Goal: Task Accomplishment & Management: Manage account settings

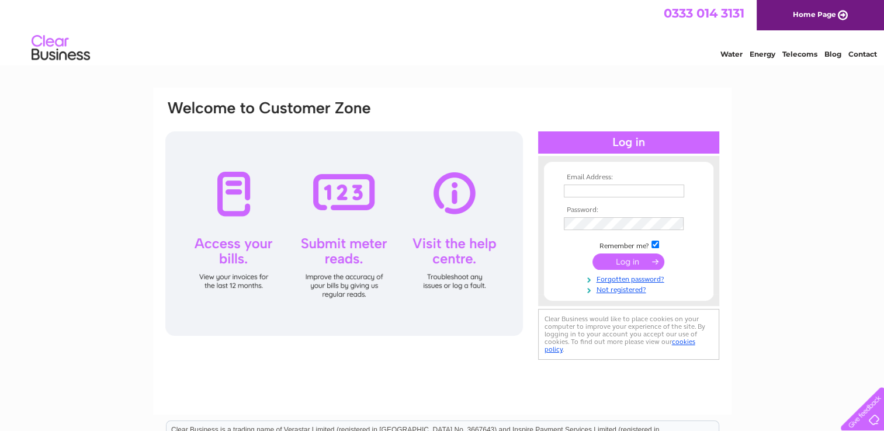
type input "lisa.mccull@btinternet.com"
click at [630, 261] on input "submit" at bounding box center [628, 262] width 72 height 16
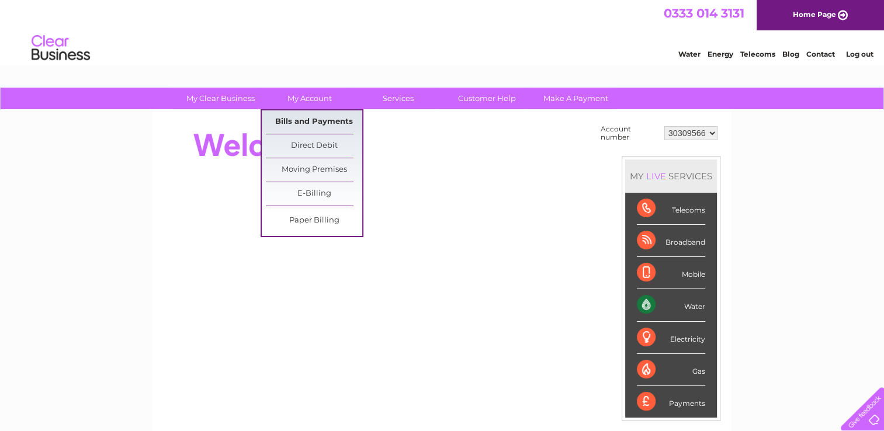
click at [300, 123] on link "Bills and Payments" at bounding box center [314, 121] width 96 height 23
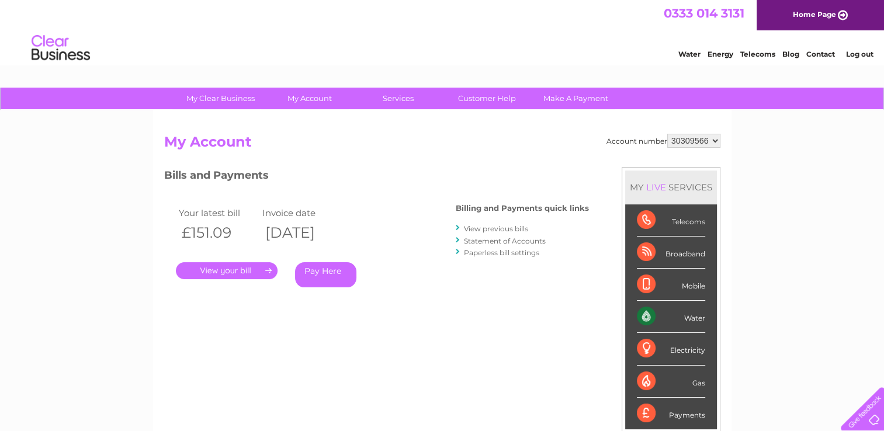
click at [252, 270] on link "." at bounding box center [227, 270] width 102 height 17
click at [268, 271] on link "." at bounding box center [227, 270] width 102 height 17
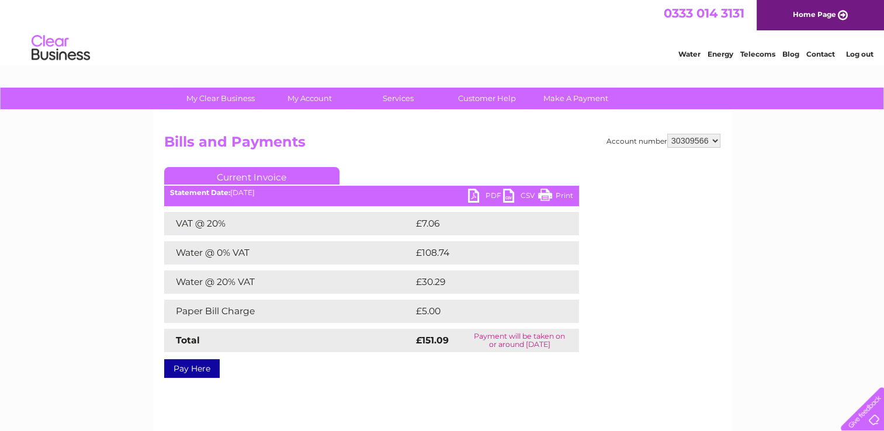
click at [484, 195] on link "PDF" at bounding box center [485, 197] width 35 height 17
